Goal: Information Seeking & Learning: Find contact information

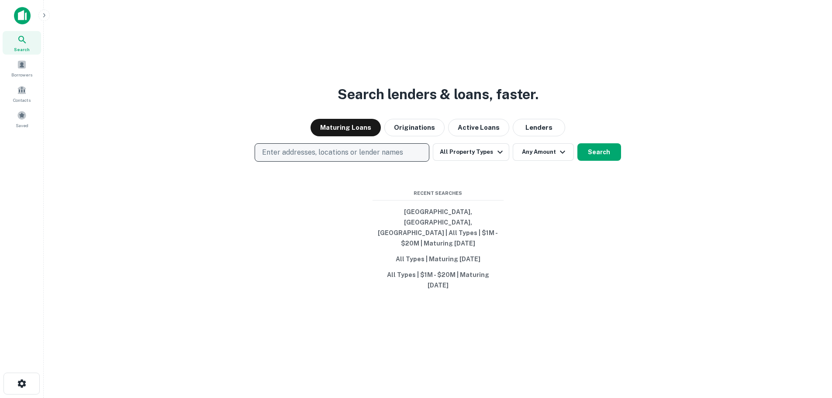
click at [345, 158] on p "Enter addresses, locations or lender names" at bounding box center [332, 152] width 141 height 10
drag, startPoint x: 326, startPoint y: 169, endPoint x: 283, endPoint y: 245, distance: 87.0
click at [290, 290] on div "Search lenders & loans, faster. Maturing Loans Originations Active Loans Lender…" at bounding box center [438, 220] width 774 height 398
click at [279, 158] on p "Enter addresses, locations or lender names" at bounding box center [332, 152] width 141 height 10
type input "**********"
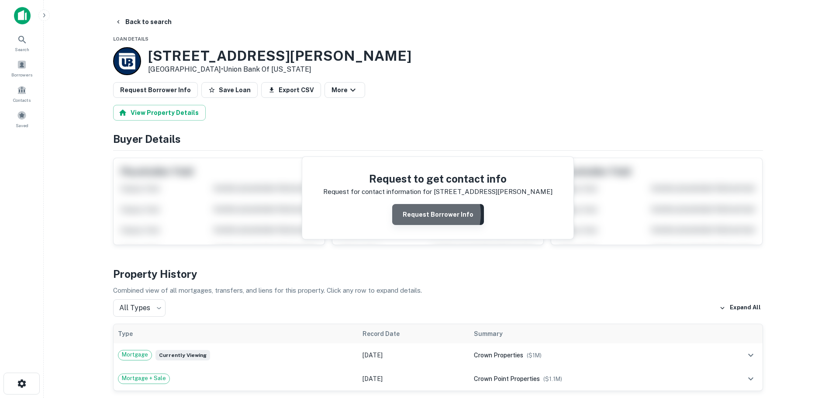
click at [427, 214] on button "Request Borrower Info" at bounding box center [438, 214] width 92 height 21
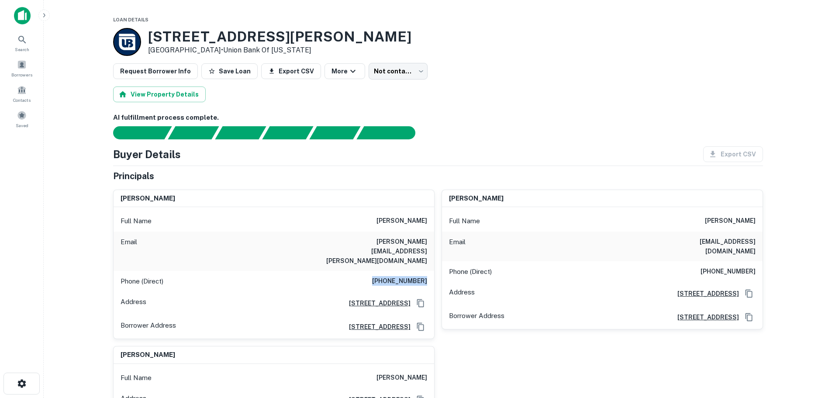
drag, startPoint x: 368, startPoint y: 260, endPoint x: 431, endPoint y: 269, distance: 63.5
click at [431, 271] on div "Phone (Direct) [PHONE_NUMBER]" at bounding box center [274, 281] width 320 height 21
click at [515, 237] on div "Email [EMAIL_ADDRESS][DOMAIN_NAME]" at bounding box center [602, 246] width 320 height 30
drag, startPoint x: 706, startPoint y: 259, endPoint x: 755, endPoint y: 265, distance: 49.7
click at [755, 266] on h6 "[PHONE_NUMBER]" at bounding box center [727, 271] width 55 height 10
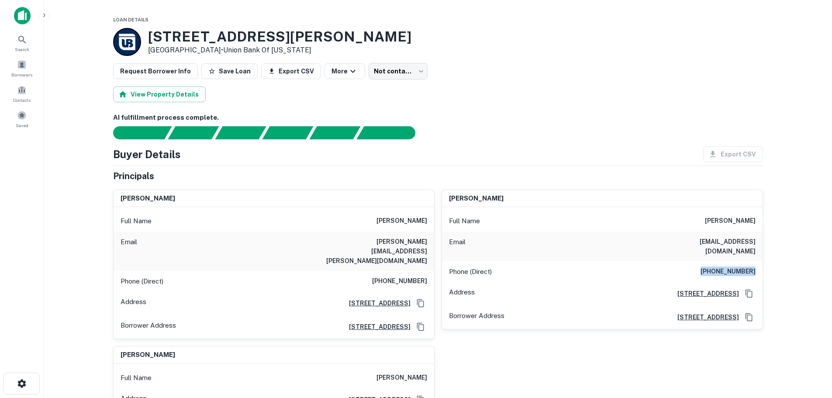
copy h6 "[PHONE_NUMBER]"
click at [673, 265] on div "Phone (Direct) [PHONE_NUMBER]" at bounding box center [602, 271] width 320 height 21
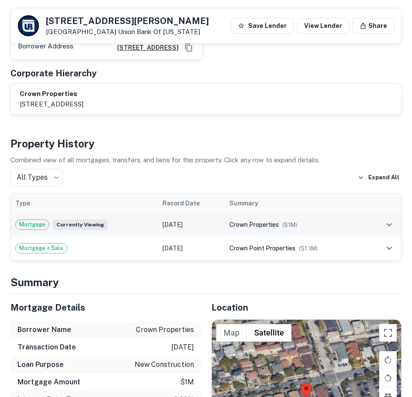
scroll to position [494, 0]
